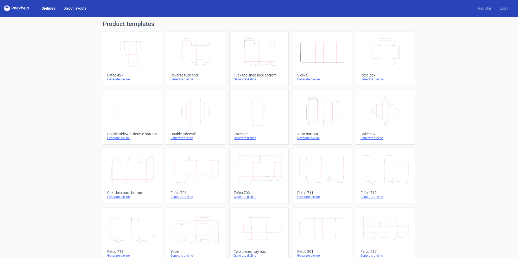
click at [74, 9] on link "Diecut layouts" at bounding box center [74, 8] width 31 height 5
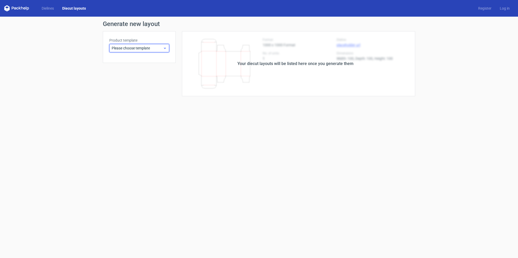
click at [124, 45] on div "Please choose template" at bounding box center [139, 48] width 60 height 8
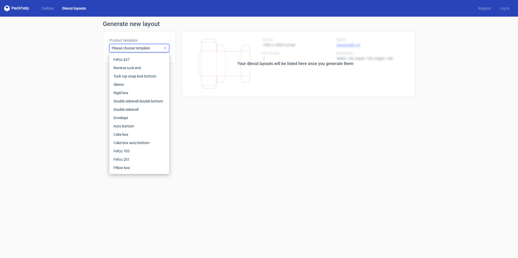
click at [124, 45] on div "Please choose template" at bounding box center [139, 48] width 60 height 8
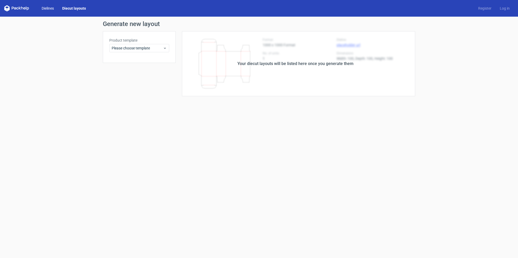
click at [54, 10] on link "Dielines" at bounding box center [47, 8] width 21 height 5
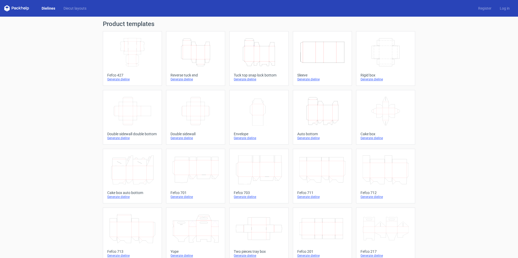
click at [369, 54] on icon "Width Depth Height" at bounding box center [385, 52] width 46 height 29
